Goal: Transaction & Acquisition: Purchase product/service

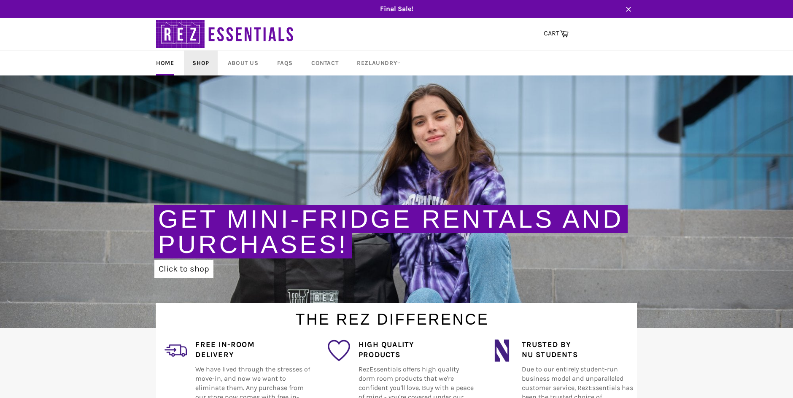
click at [210, 65] on link "Shop" at bounding box center [200, 63] width 33 height 25
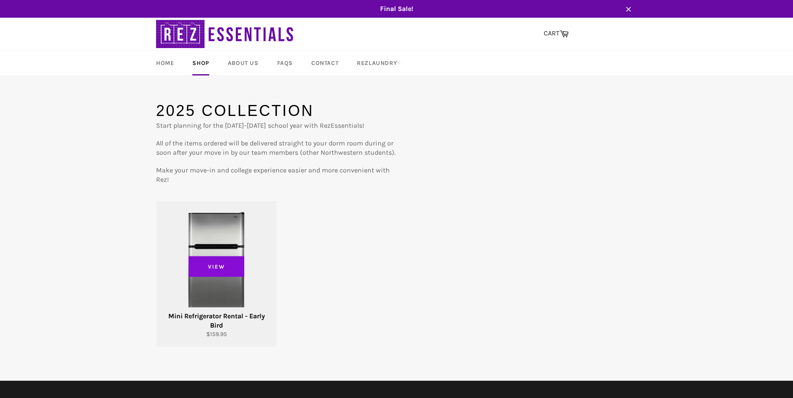
click at [226, 271] on span "View" at bounding box center [216, 266] width 56 height 21
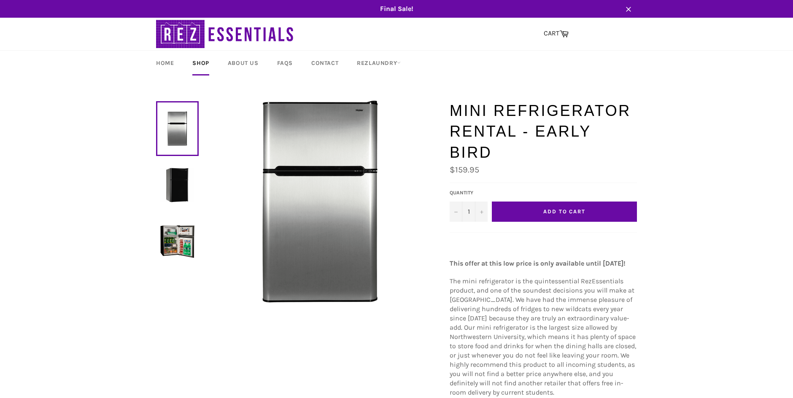
click at [571, 208] on span "Add to Cart" at bounding box center [564, 211] width 42 height 6
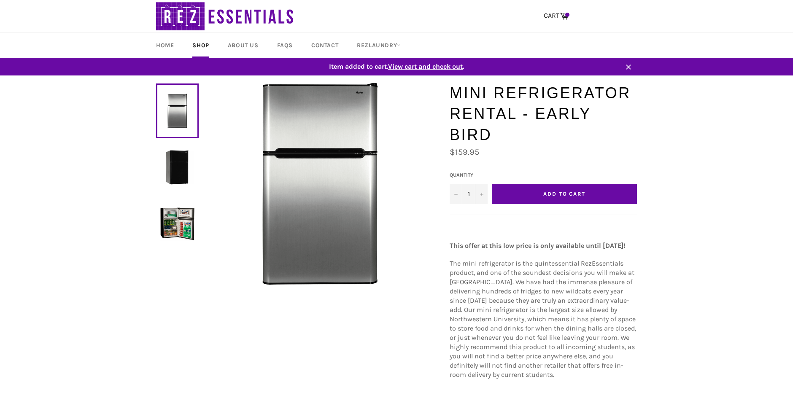
click at [421, 66] on span "View cart and check out" at bounding box center [425, 66] width 75 height 8
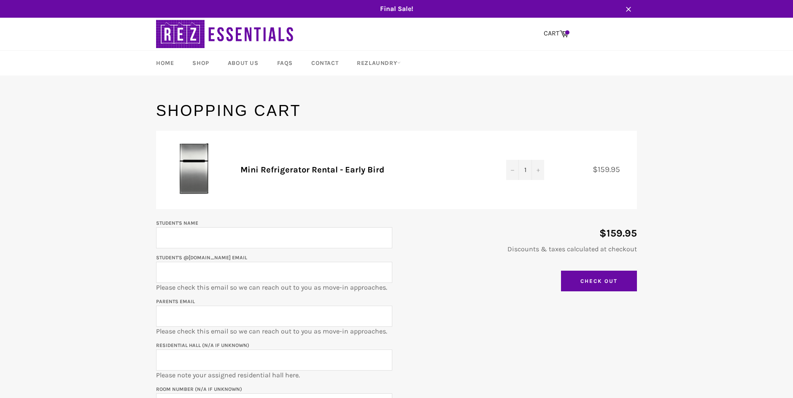
click at [231, 241] on input "Student's Name" at bounding box center [274, 237] width 236 height 21
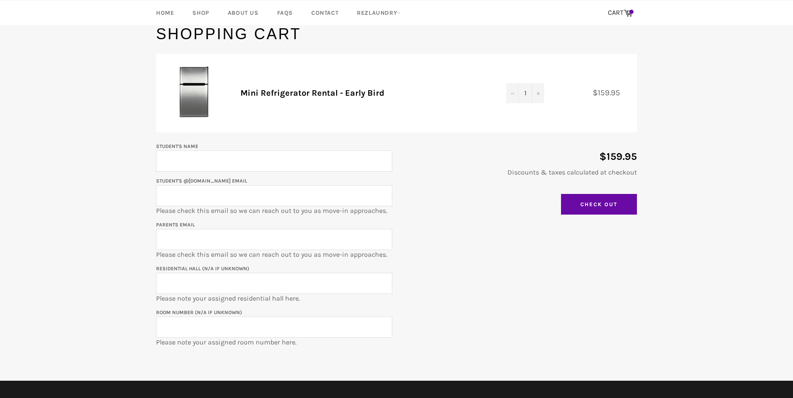
scroll to position [75, 0]
